Goal: Task Accomplishment & Management: Manage account settings

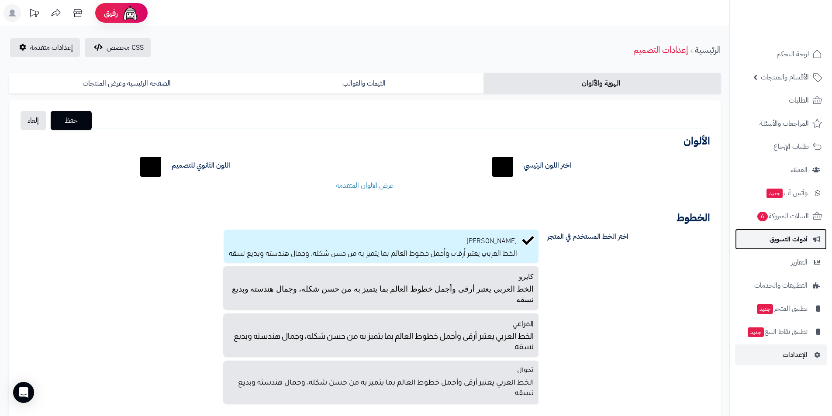
click at [798, 237] on span "أدوات التسويق" at bounding box center [789, 239] width 38 height 12
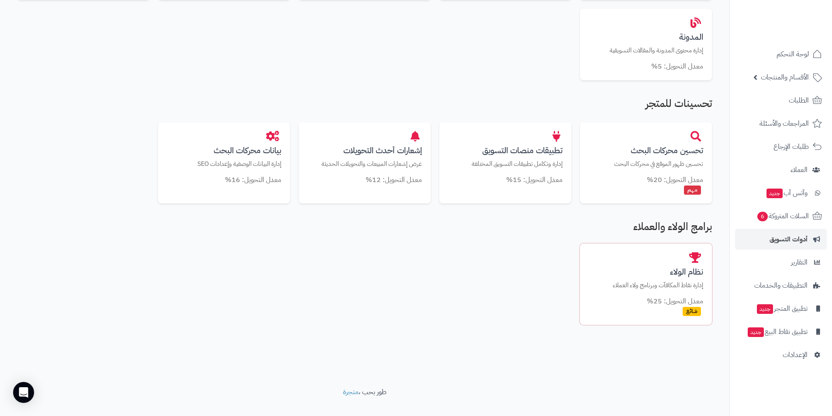
scroll to position [413, 0]
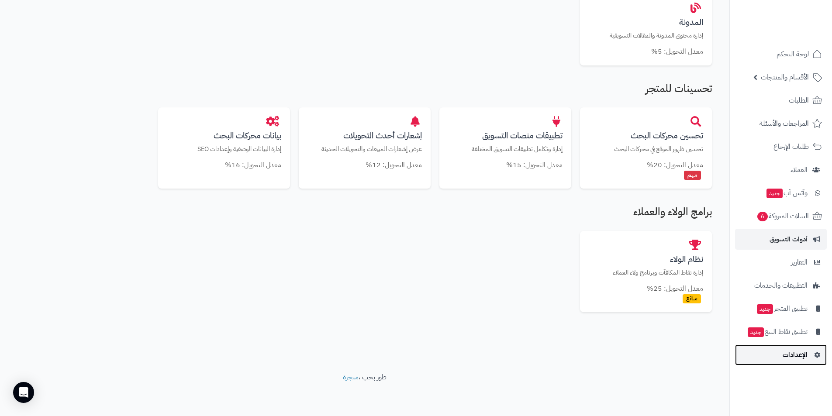
click at [805, 359] on span "الإعدادات" at bounding box center [795, 355] width 25 height 12
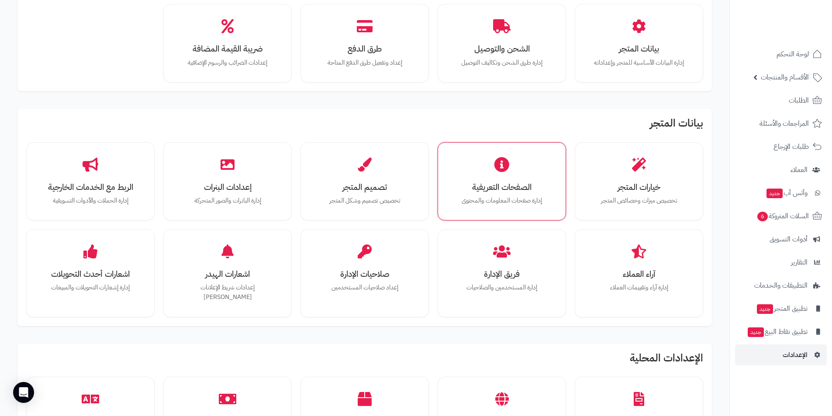
scroll to position [87, 0]
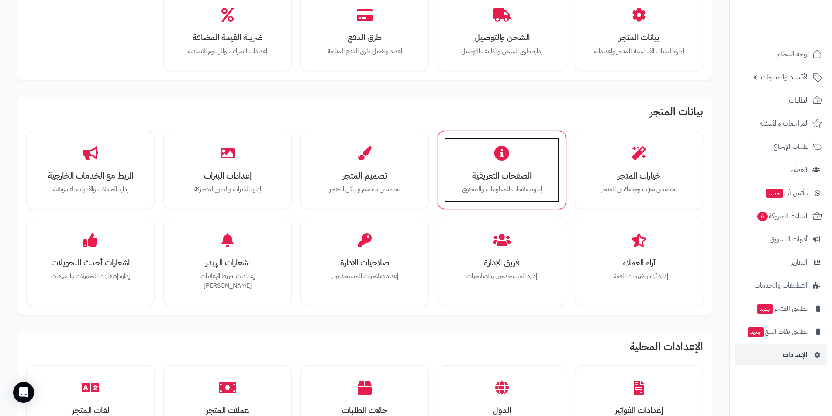
click at [492, 162] on div "الصفحات التعريفية إدارة صفحات المعلومات والمحتوى" at bounding box center [501, 171] width 115 height 66
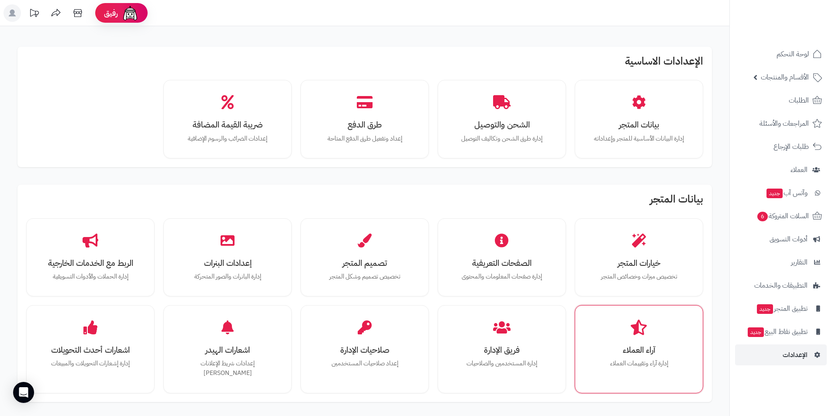
scroll to position [87, 0]
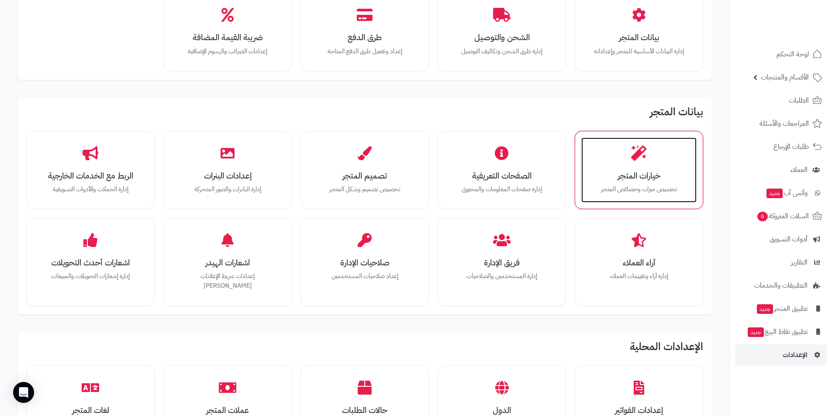
click at [645, 180] on h3 "خيارات المتجر" at bounding box center [639, 175] width 98 height 9
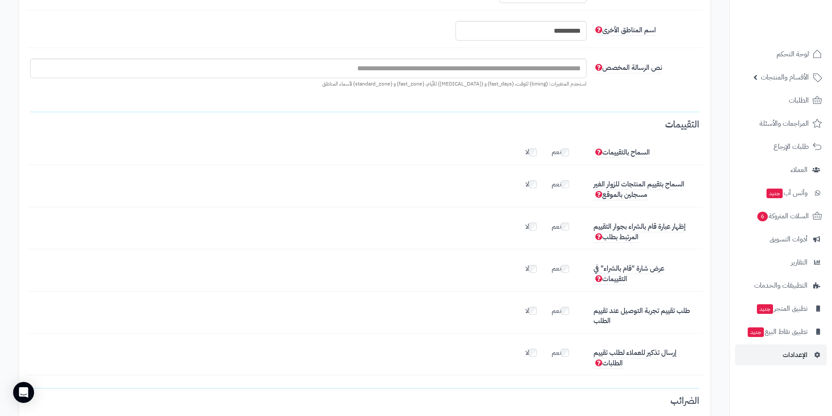
scroll to position [1180, 0]
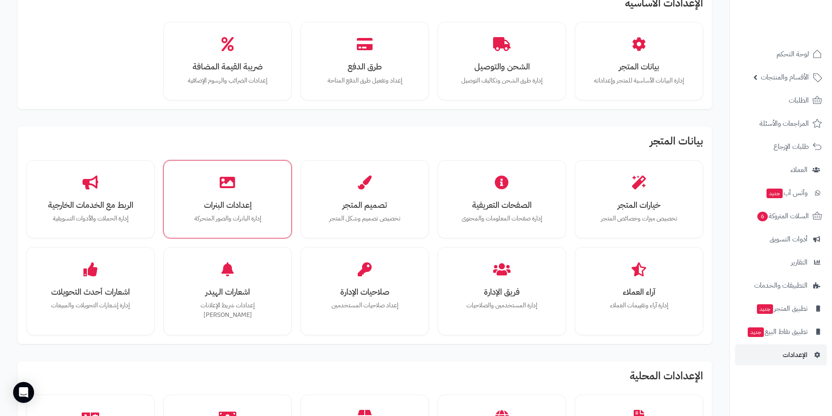
scroll to position [53, 0]
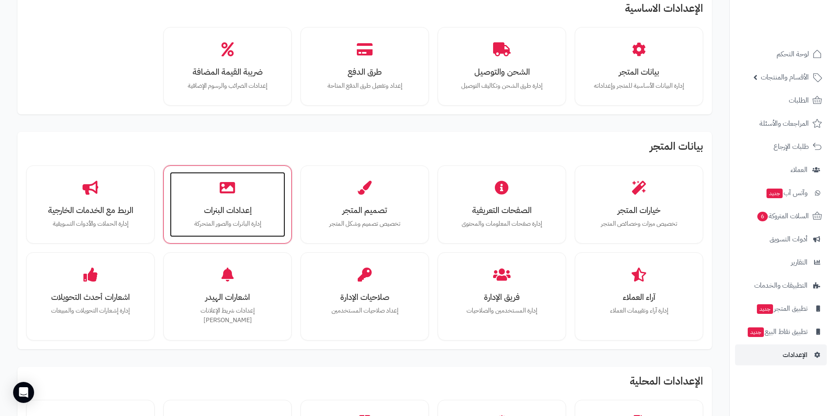
click at [218, 225] on p "إدارة البانرات والصور المتحركة" at bounding box center [228, 224] width 98 height 10
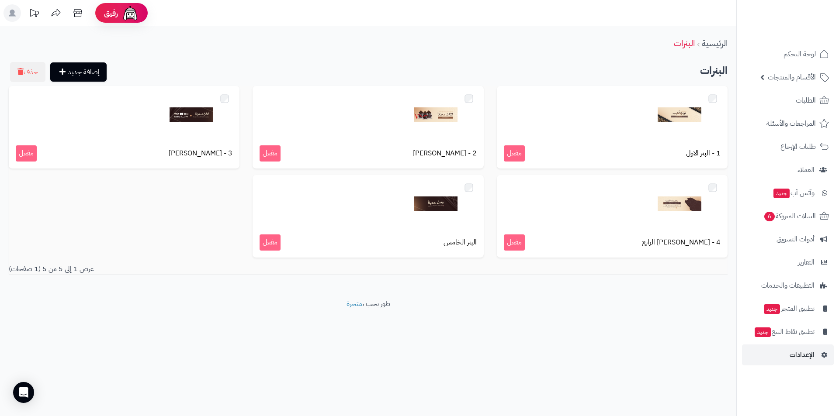
click at [381, 322] on footer "طور بحب ، متجرة" at bounding box center [368, 321] width 736 height 44
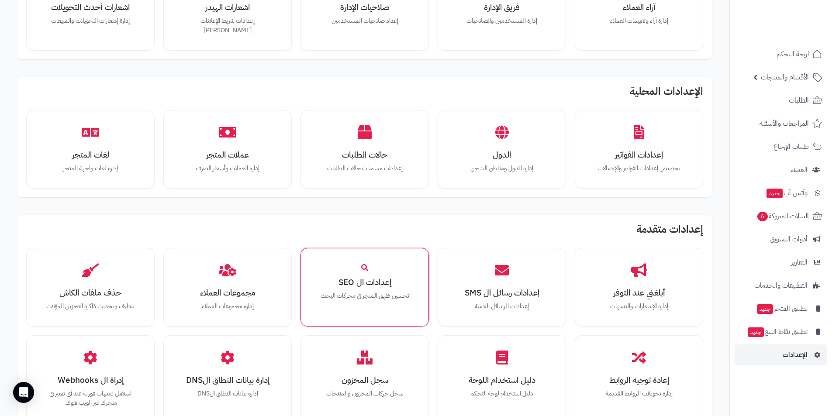
scroll to position [359, 0]
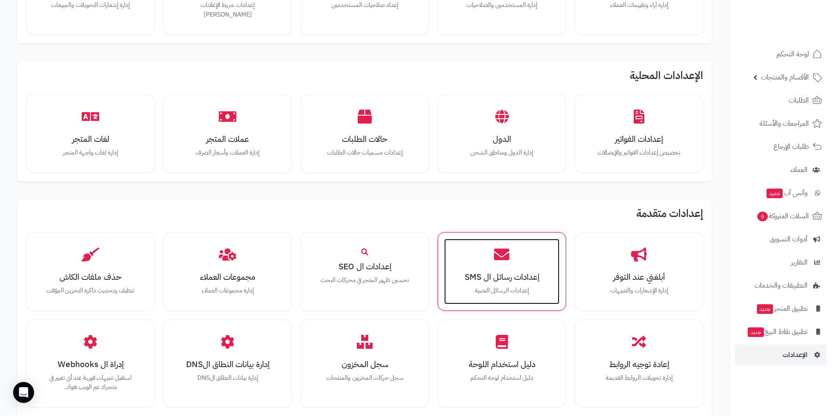
click at [489, 273] on h3 "إعدادات رسائل ال SMS" at bounding box center [502, 277] width 98 height 9
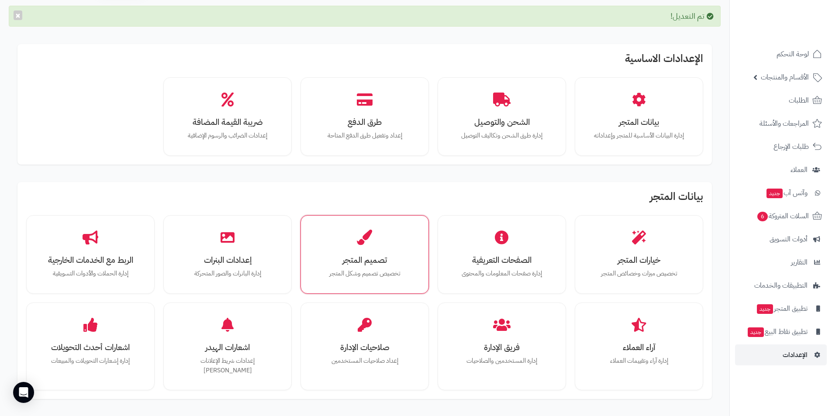
scroll to position [87, 0]
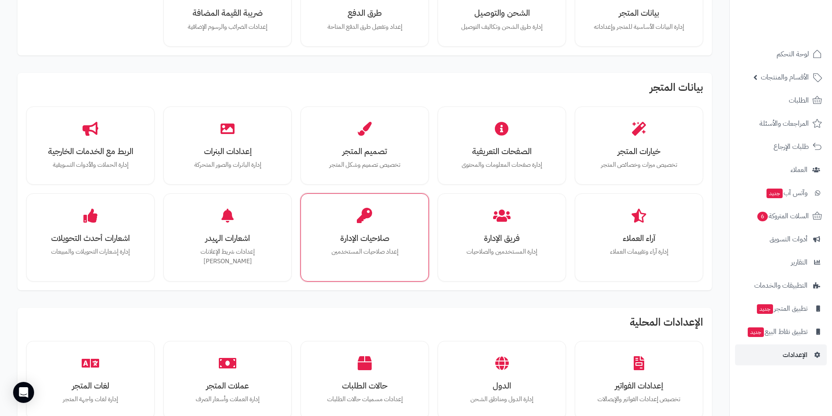
scroll to position [97, 0]
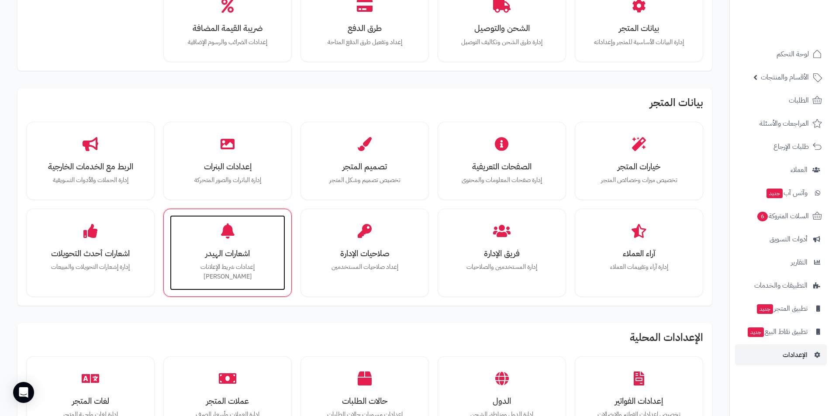
click at [242, 253] on h3 "اشعارات الهيدر" at bounding box center [228, 253] width 98 height 9
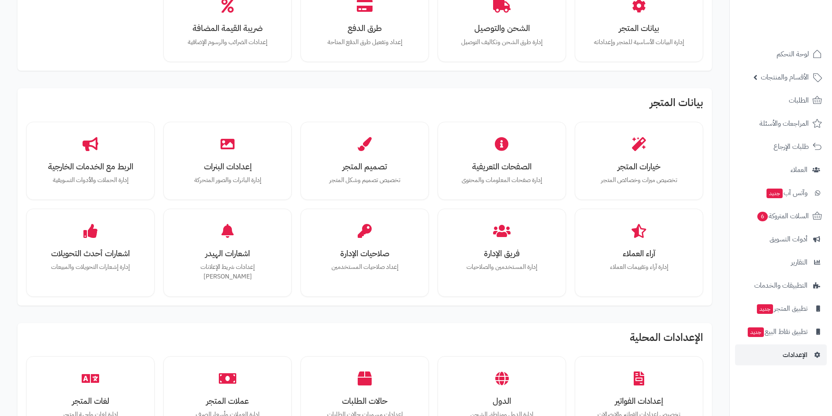
scroll to position [97, 0]
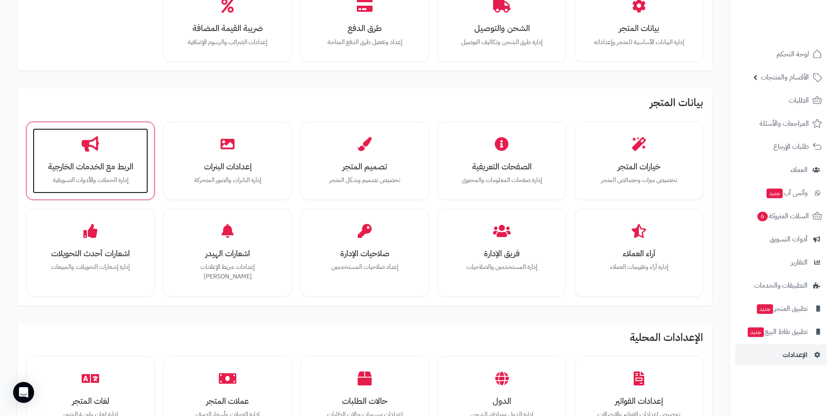
click at [114, 154] on div "الربط مع الخدمات الخارجية إدارة الحملات والأدوات التسويقية" at bounding box center [90, 161] width 115 height 66
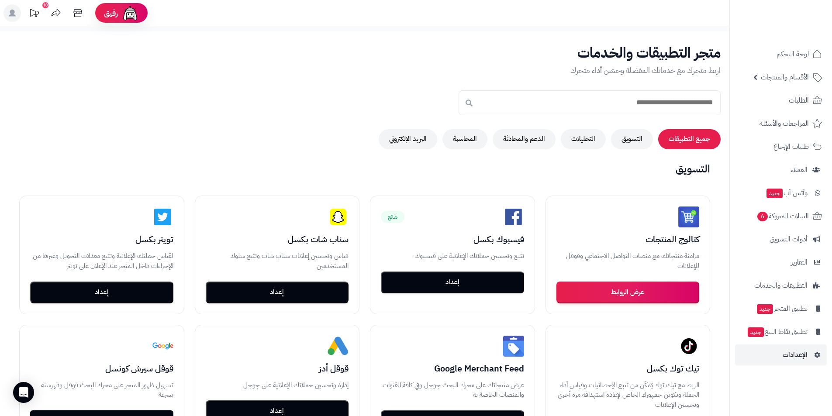
click at [233, 171] on h2 "التسويق" at bounding box center [365, 168] width 712 height 11
click at [644, 142] on button "التسويق" at bounding box center [632, 139] width 42 height 20
click at [582, 146] on button "التحليلات" at bounding box center [583, 139] width 45 height 20
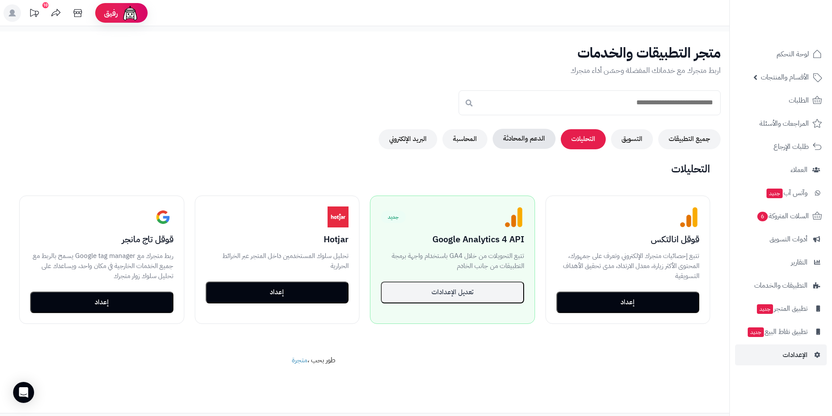
click at [525, 138] on button "الدعم والمحادثة" at bounding box center [524, 139] width 63 height 20
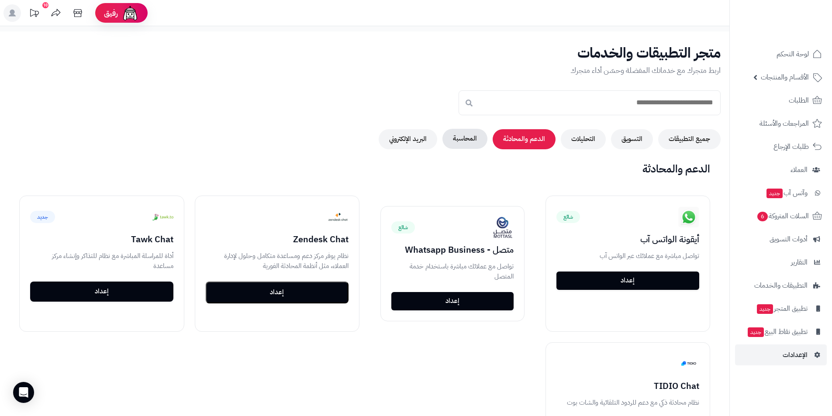
click at [479, 141] on button "المحاسبة" at bounding box center [465, 139] width 45 height 20
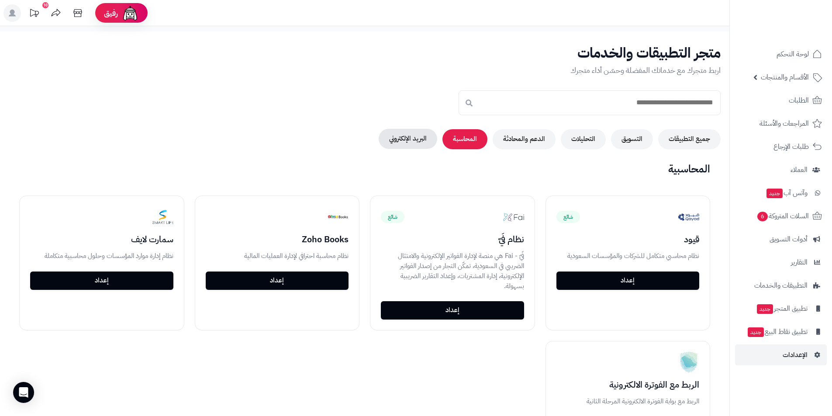
click at [407, 147] on button "البريد الإلكتروني" at bounding box center [408, 139] width 59 height 20
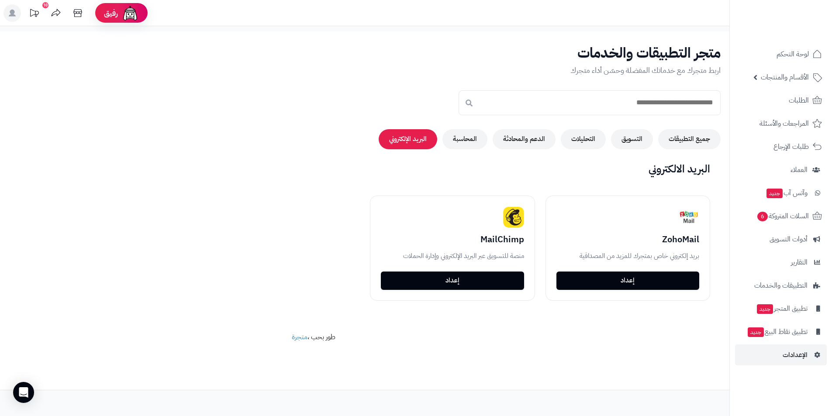
click at [110, 178] on div "البريد الالكتروني غير مفعّل ZohoMail بريد إلكتروني خاص بمتجرك للمزيد من المصداق…" at bounding box center [365, 237] width 712 height 148
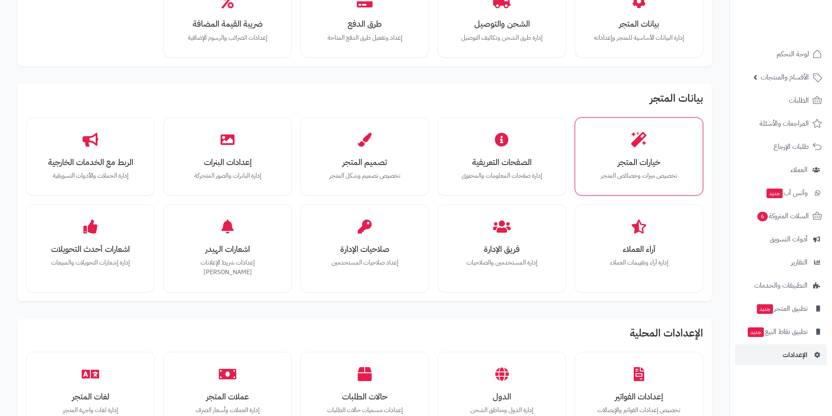
scroll to position [97, 0]
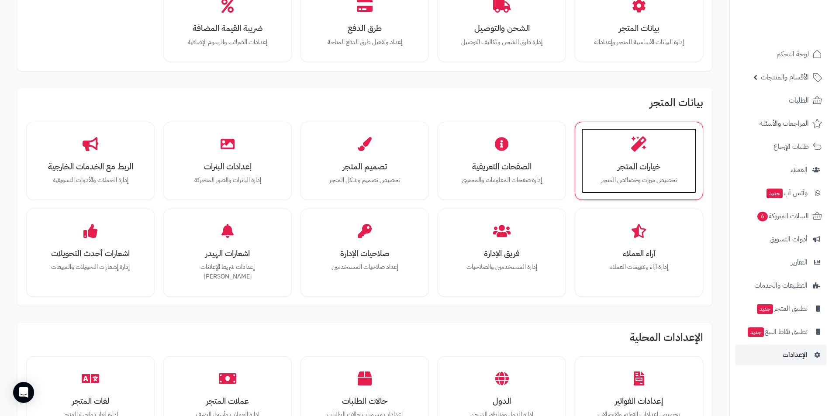
click at [659, 163] on h3 "خيارات المتجر" at bounding box center [639, 166] width 98 height 9
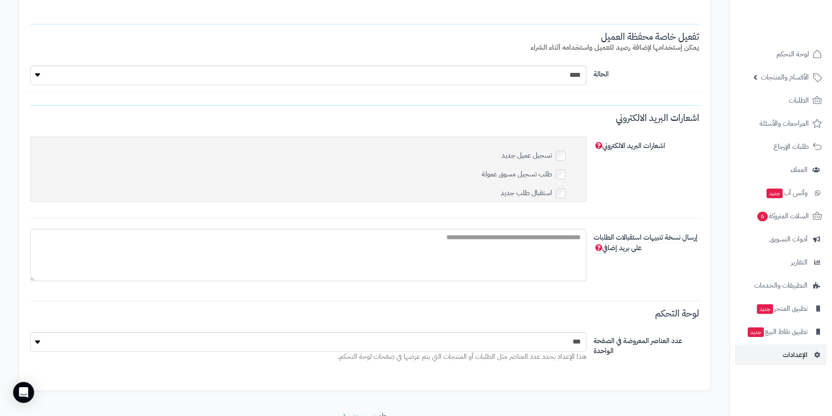
scroll to position [2622, 0]
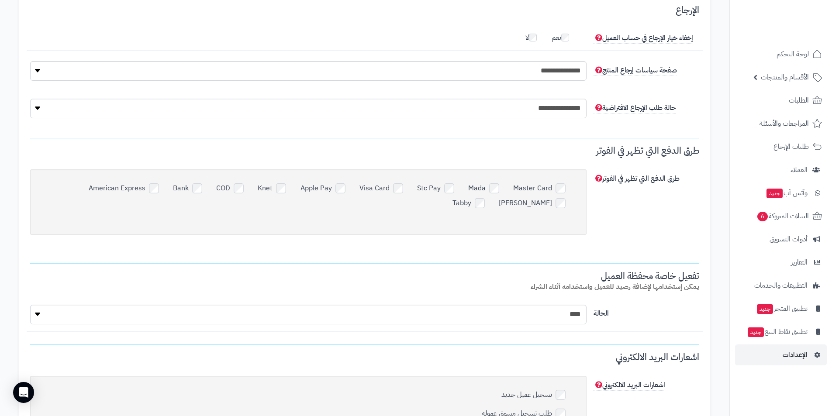
scroll to position [2316, 0]
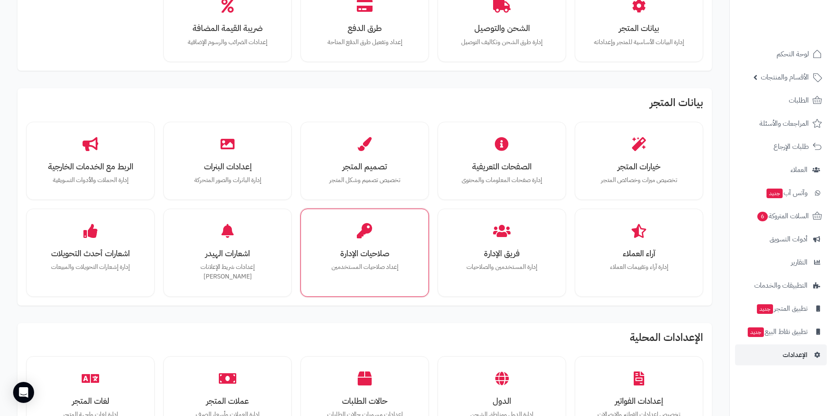
scroll to position [9, 0]
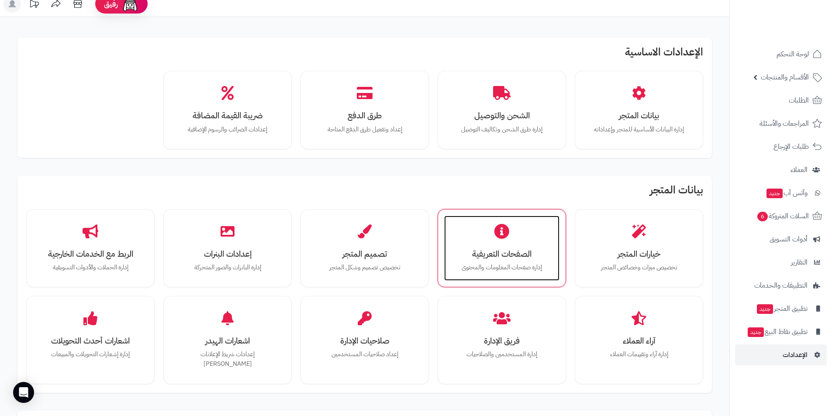
click at [512, 259] on h3 "الصفحات التعريفية" at bounding box center [502, 253] width 98 height 9
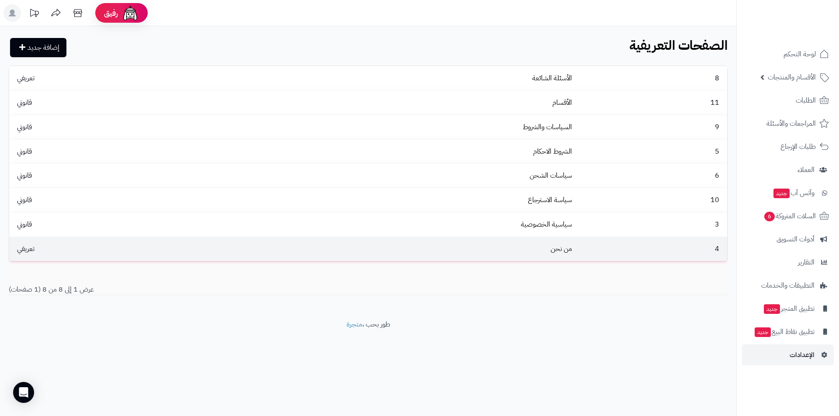
click at [536, 257] on td "من نحن" at bounding box center [395, 249] width 360 height 24
click at [561, 253] on link "من نحن" at bounding box center [561, 249] width 21 height 10
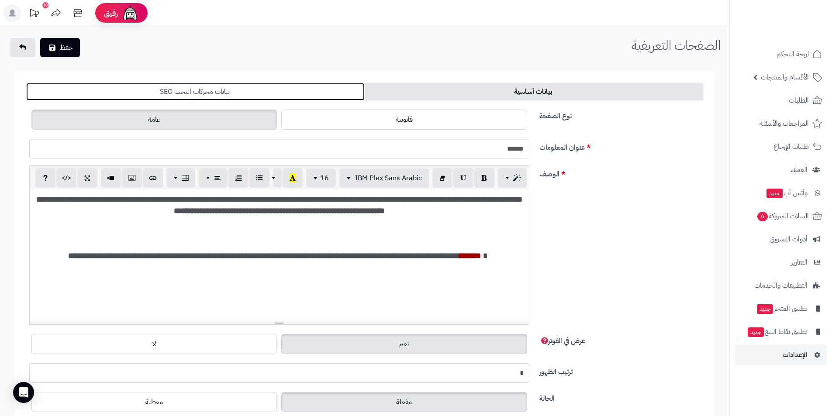
click at [180, 89] on link "بيانات محركات البحث SEO" at bounding box center [195, 91] width 339 height 17
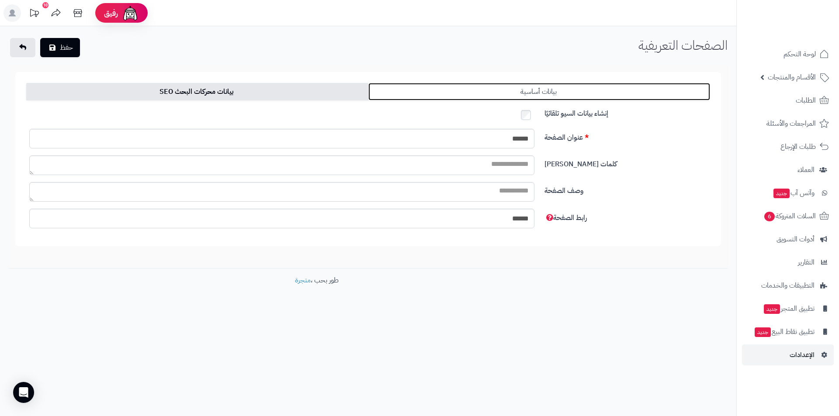
click at [519, 86] on link "بيانات أساسية" at bounding box center [539, 91] width 342 height 17
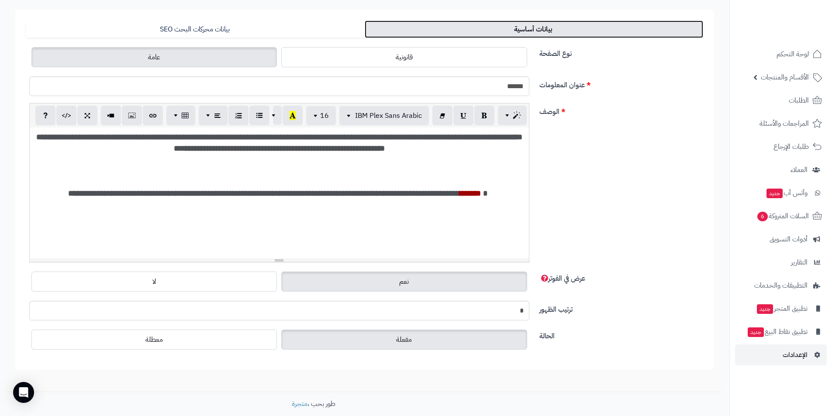
scroll to position [107, 0]
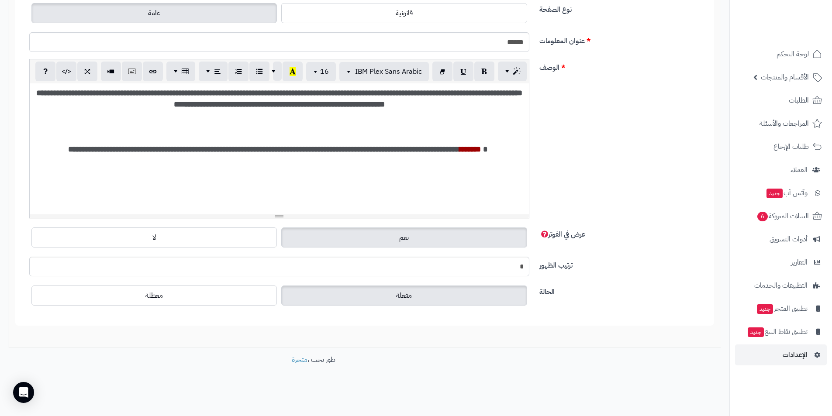
click at [597, 286] on label "الحالة" at bounding box center [621, 291] width 171 height 14
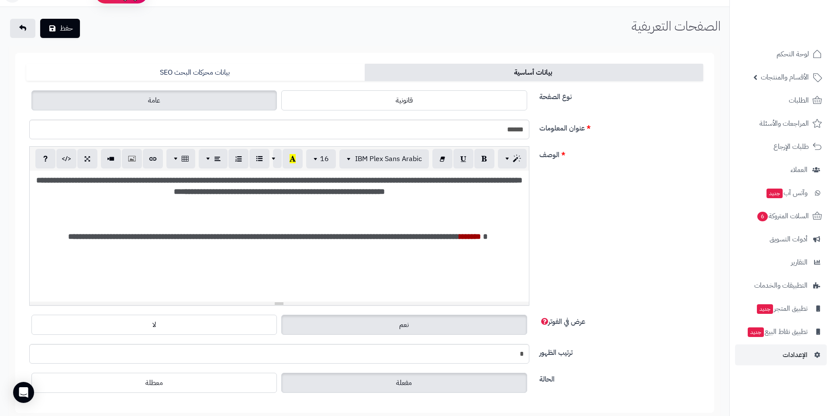
click at [616, 274] on div "**********" at bounding box center [365, 229] width 684 height 166
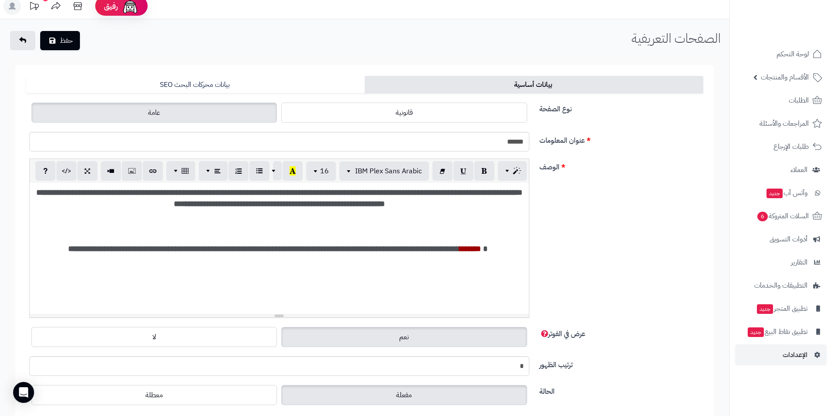
scroll to position [0, 0]
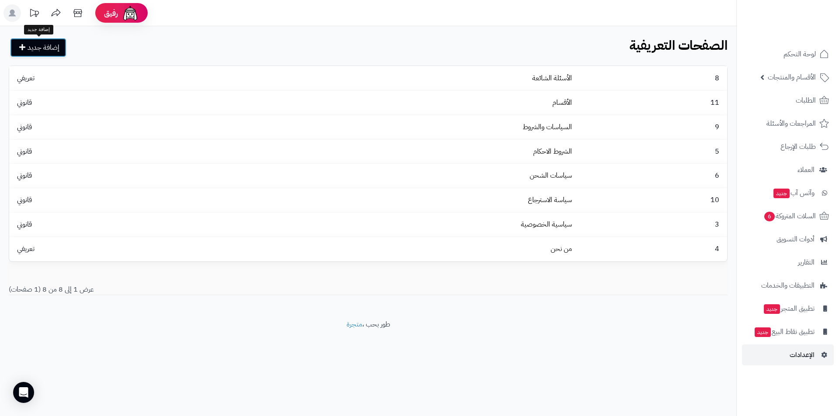
click at [38, 42] on link "إضافة جديد" at bounding box center [38, 47] width 56 height 19
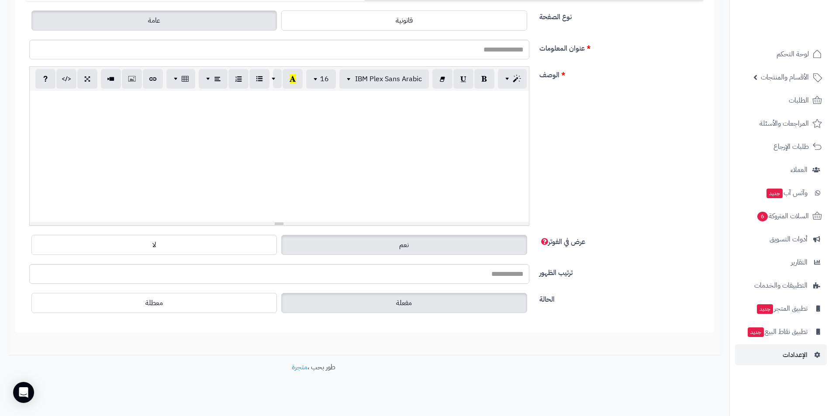
scroll to position [107, 0]
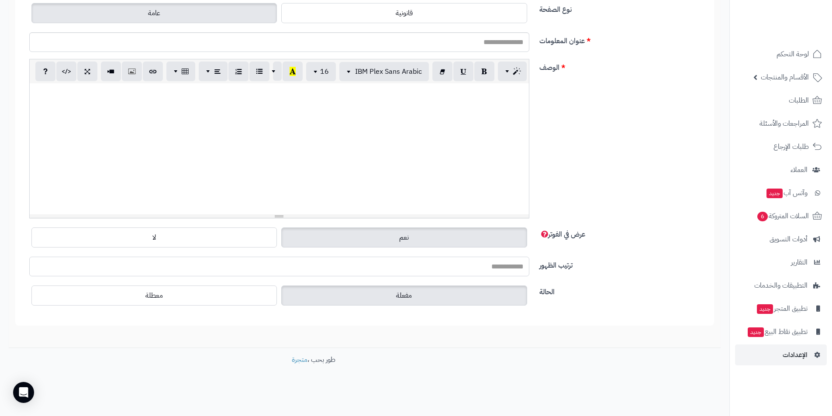
click at [496, 263] on input "ترتيب الظهور" at bounding box center [279, 267] width 500 height 20
click at [450, 268] on input "ترتيب الظهور" at bounding box center [279, 267] width 500 height 20
click at [452, 270] on input "ترتيب الظهور" at bounding box center [279, 267] width 500 height 20
type input "*"
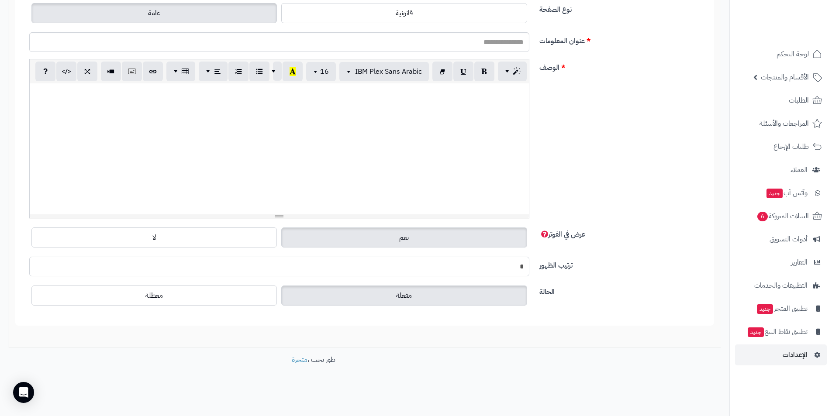
click at [451, 267] on input "*" at bounding box center [279, 267] width 500 height 20
click at [426, 293] on label "مفعلة" at bounding box center [404, 296] width 246 height 20
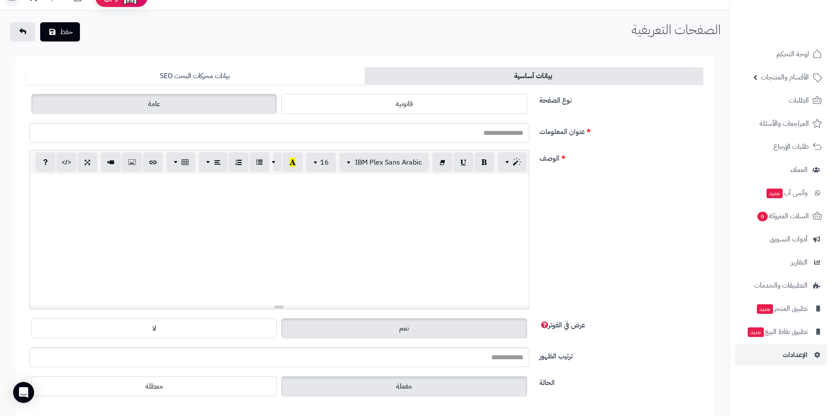
scroll to position [0, 0]
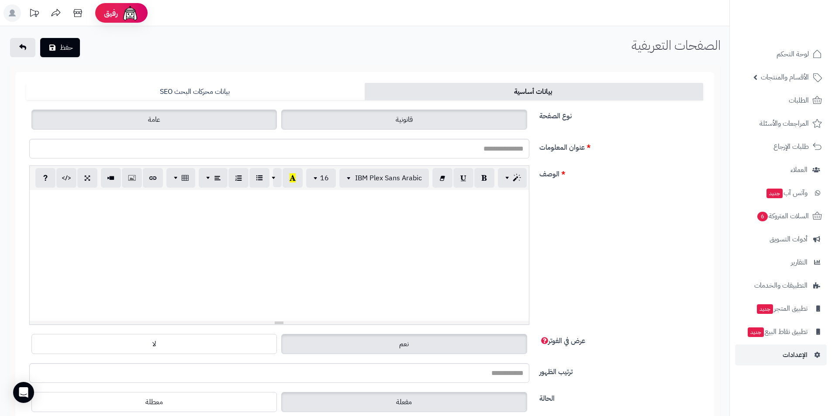
click at [390, 116] on label "قانونية" at bounding box center [404, 120] width 246 height 20
click at [246, 112] on label "عامة" at bounding box center [154, 120] width 246 height 20
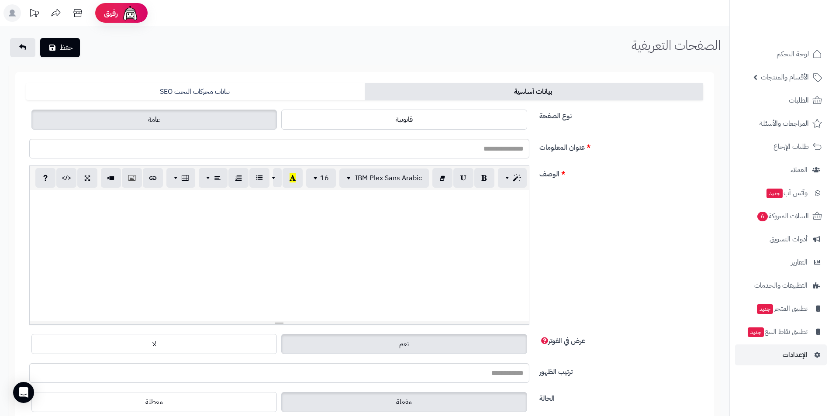
click at [381, 229] on div at bounding box center [279, 255] width 499 height 131
click at [488, 152] on input "عنوان المعلومات" at bounding box center [279, 149] width 500 height 20
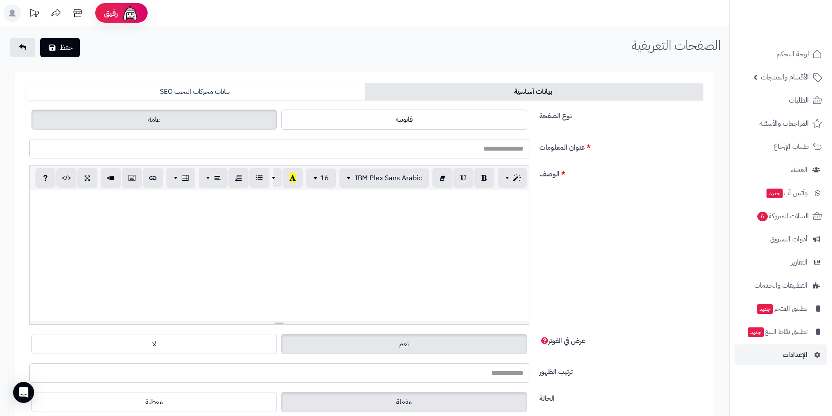
click at [463, 209] on div at bounding box center [279, 255] width 499 height 131
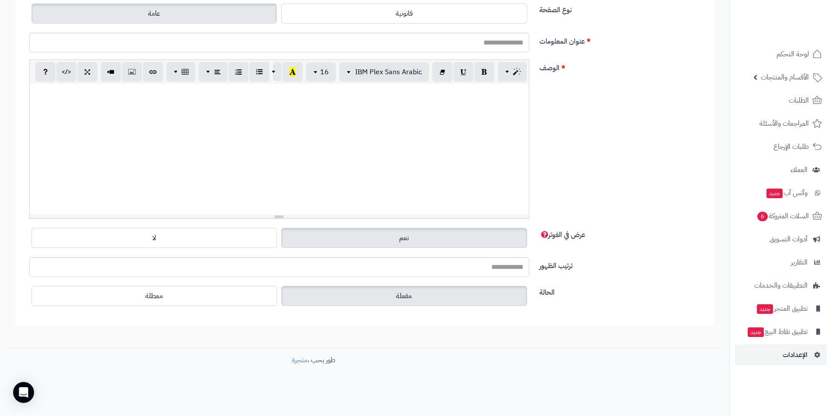
scroll to position [107, 0]
drag, startPoint x: 628, startPoint y: 315, endPoint x: 626, endPoint y: 311, distance: 4.7
click at [629, 315] on form "بيانات أساسية بيانات محركات البحث SEO العربية نوع الصفحة قانونية عامة عنوان الم…" at bounding box center [364, 145] width 699 height 360
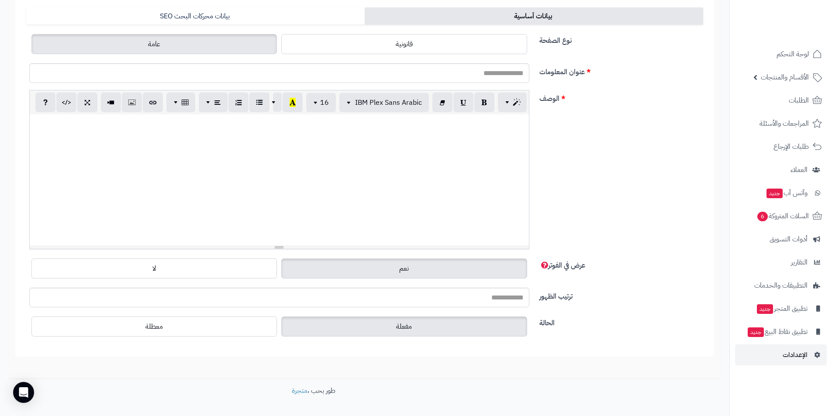
scroll to position [0, 0]
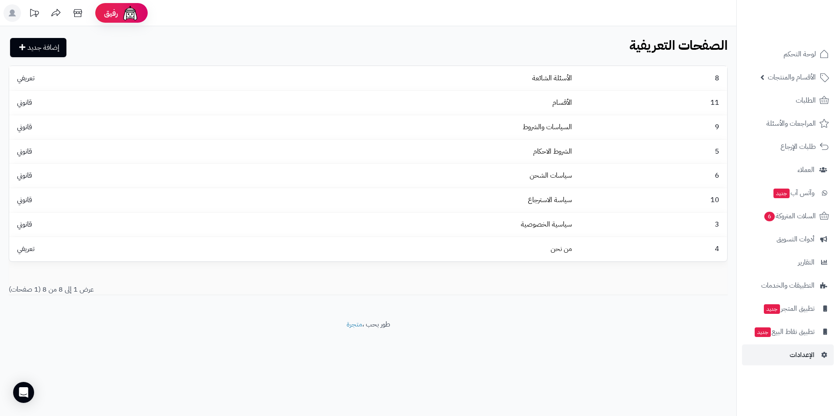
click at [622, 340] on footer "طور بحب ، متجرة" at bounding box center [368, 342] width 736 height 44
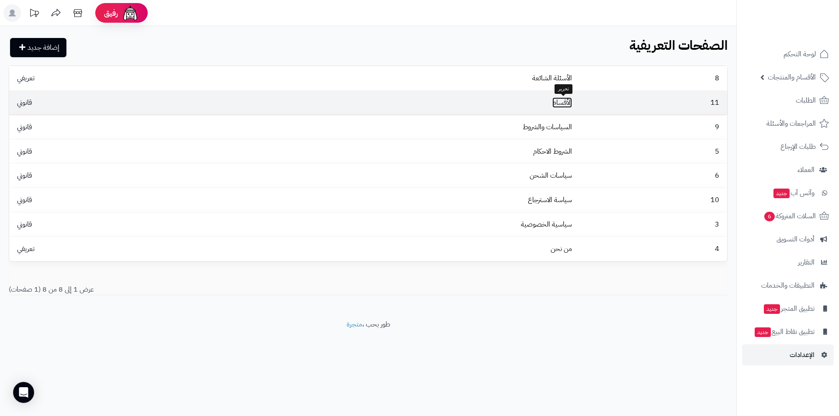
click at [554, 97] on link "الأقسام" at bounding box center [562, 102] width 20 height 10
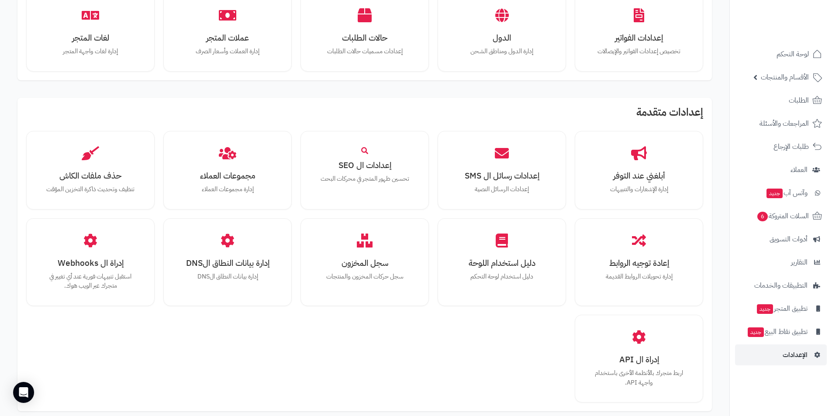
scroll to position [533, 0]
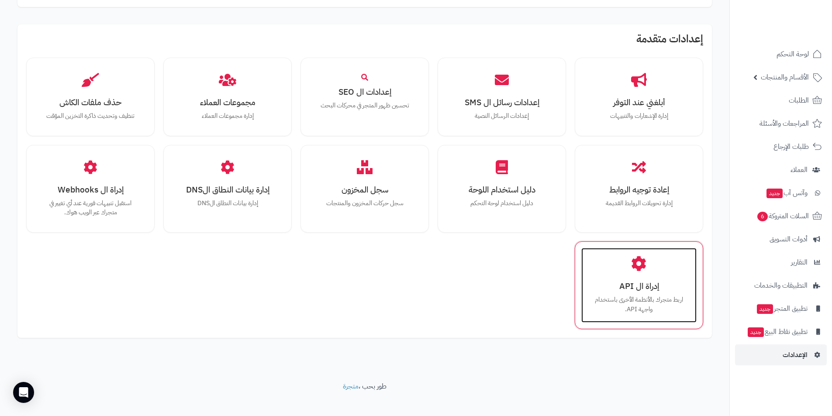
click at [643, 260] on icon at bounding box center [638, 263] width 15 height 15
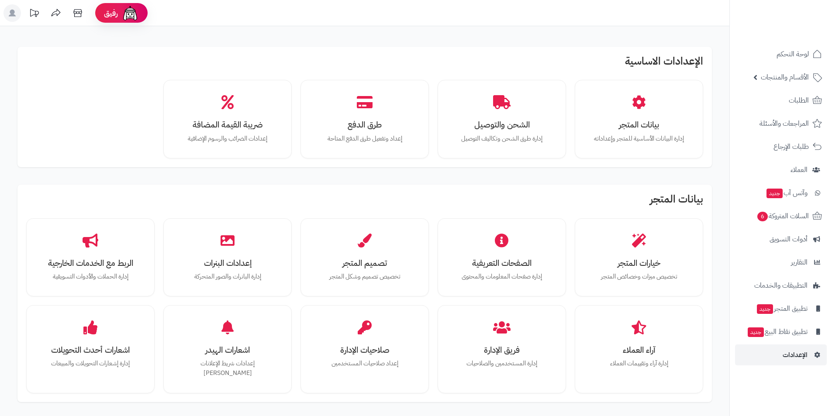
scroll to position [533, 0]
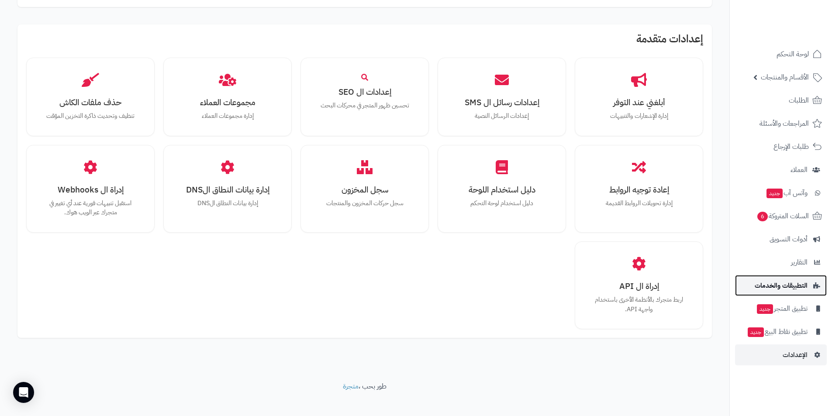
click at [789, 280] on span "التطبيقات والخدمات" at bounding box center [781, 286] width 53 height 12
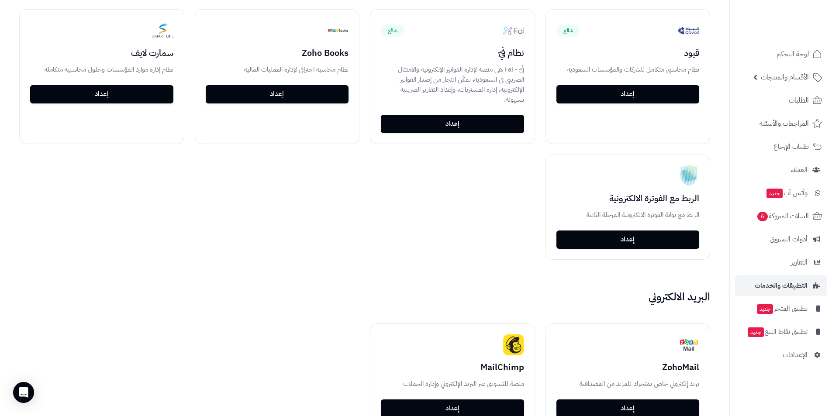
scroll to position [1354, 0]
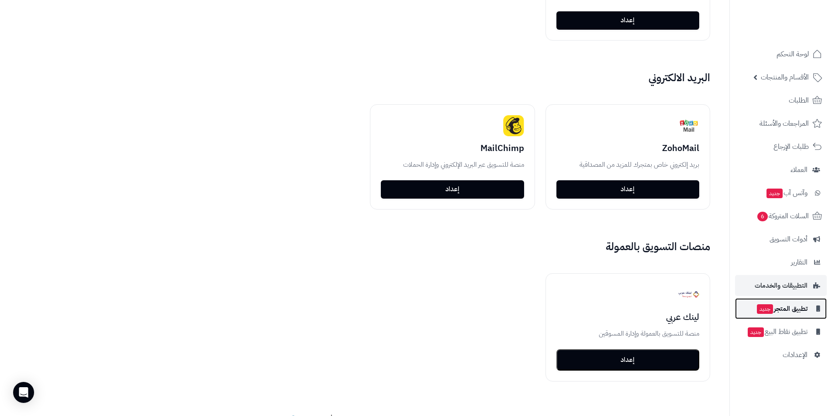
click at [791, 309] on span "تطبيق المتجر جديد" at bounding box center [782, 309] width 52 height 12
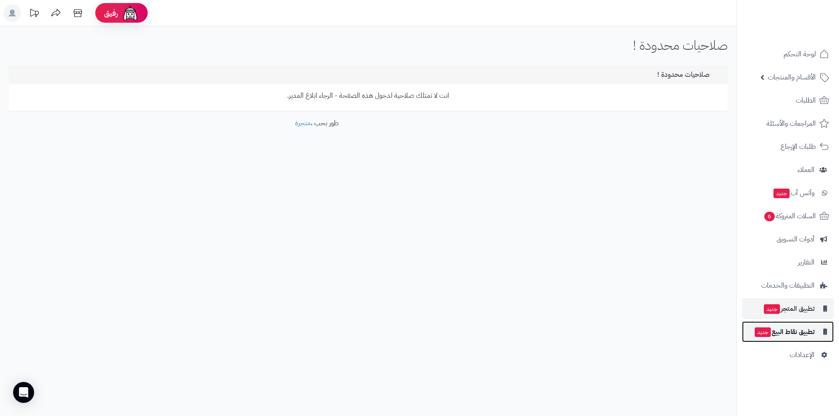
click at [802, 337] on span "تطبيق نقاط البيع جديد" at bounding box center [784, 332] width 61 height 12
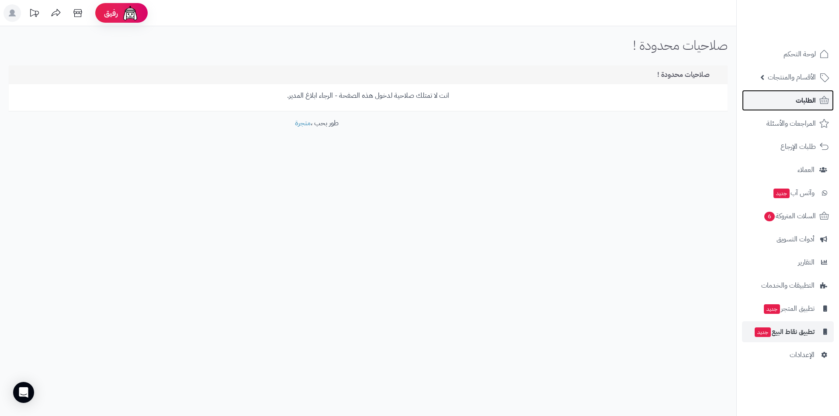
click at [800, 106] on span "الطلبات" at bounding box center [806, 100] width 20 height 12
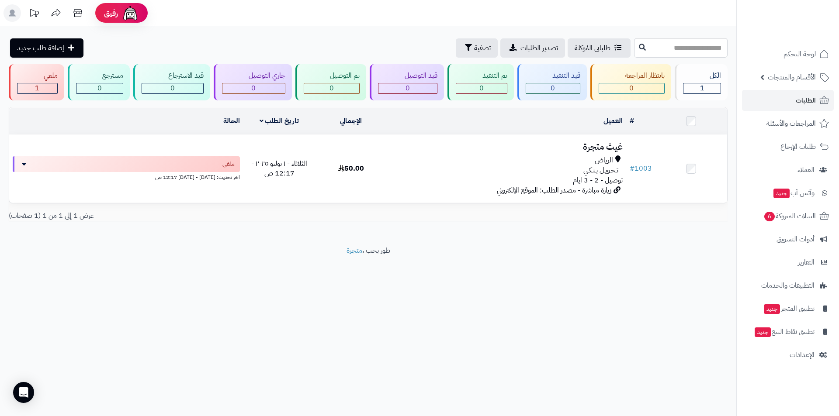
click at [475, 364] on div "**********" at bounding box center [419, 208] width 839 height 416
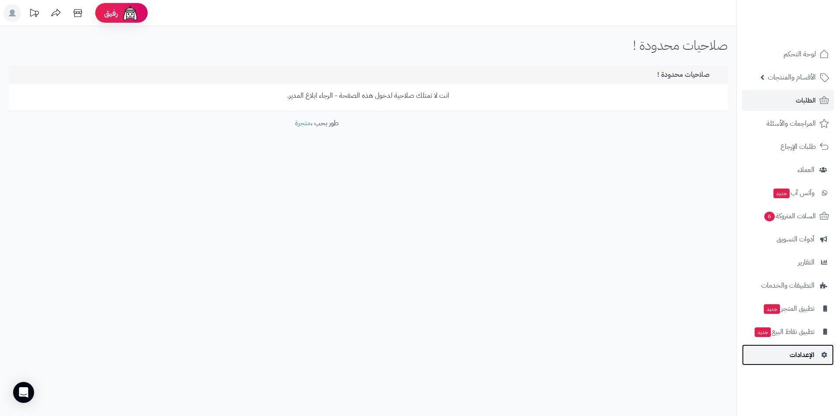
click at [810, 357] on span "الإعدادات" at bounding box center [801, 355] width 25 height 12
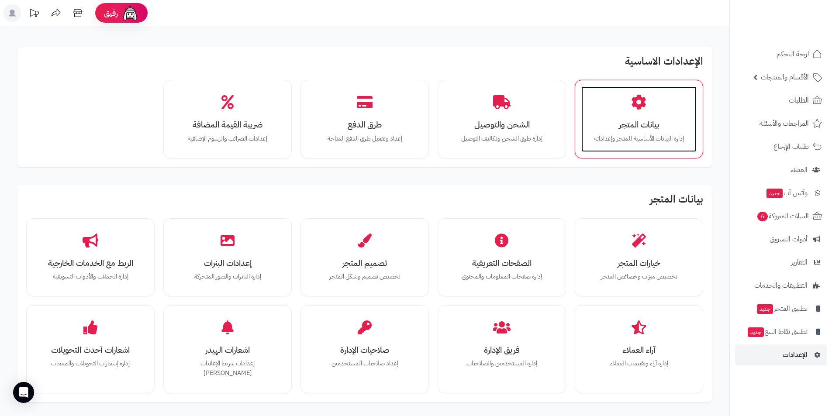
click at [654, 129] on h3 "بيانات المتجر" at bounding box center [639, 124] width 98 height 9
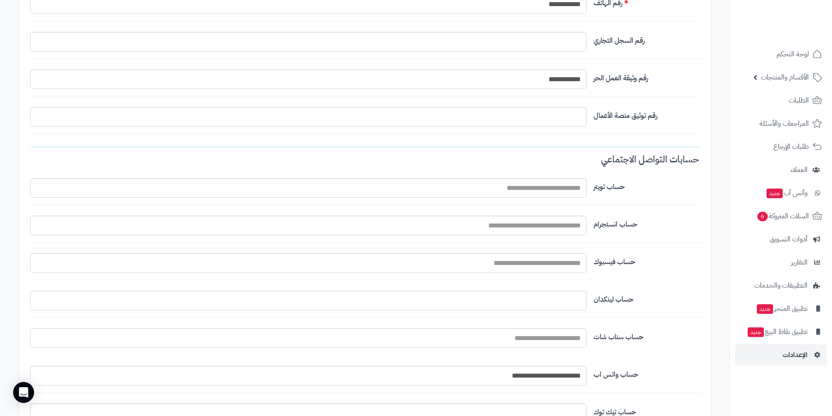
scroll to position [612, 0]
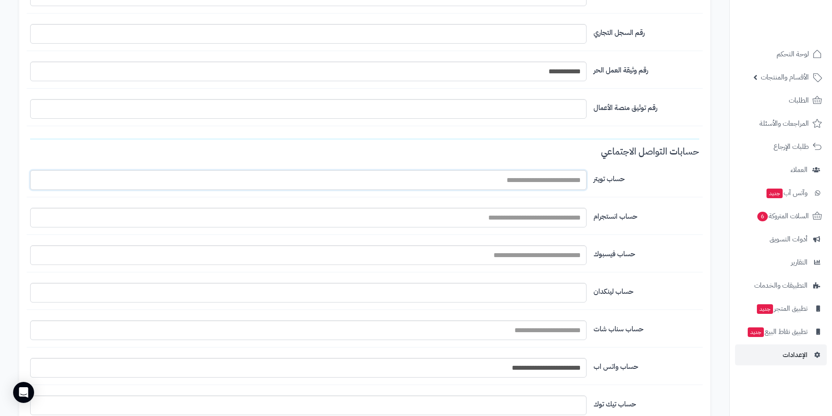
click at [493, 178] on input "اسم المتجر" at bounding box center [308, 180] width 557 height 20
click at [520, 185] on input "اسم المتجر" at bounding box center [308, 180] width 557 height 20
click at [523, 222] on input "اسم المتجر" at bounding box center [308, 218] width 557 height 20
paste input "**********"
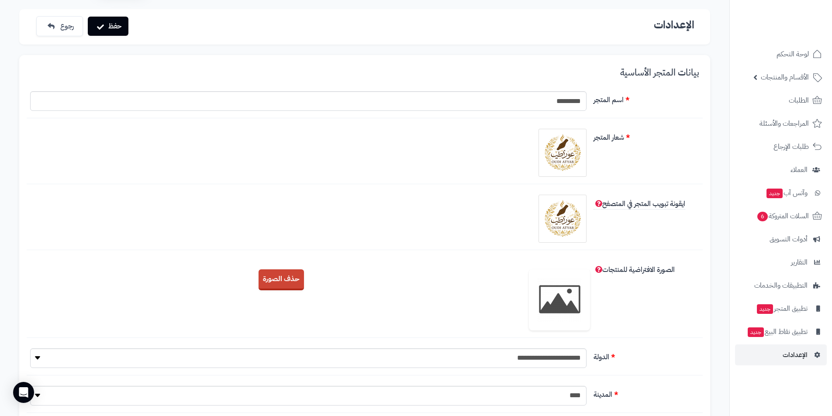
scroll to position [0, 0]
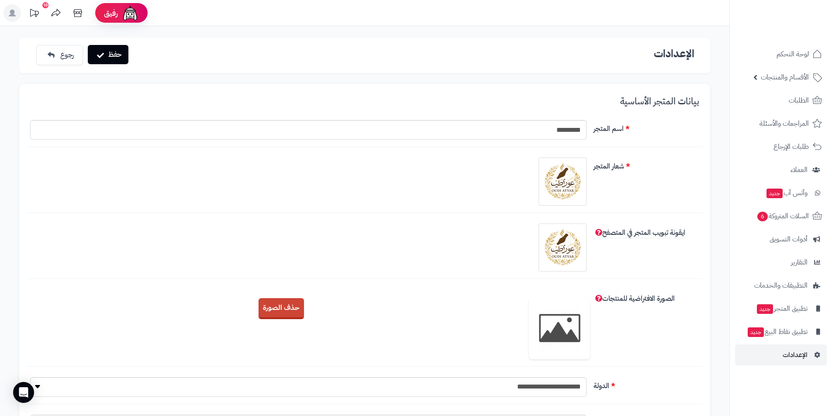
type input "**********"
click at [112, 59] on button "حفظ" at bounding box center [108, 54] width 41 height 19
